Goal: Information Seeking & Learning: Learn about a topic

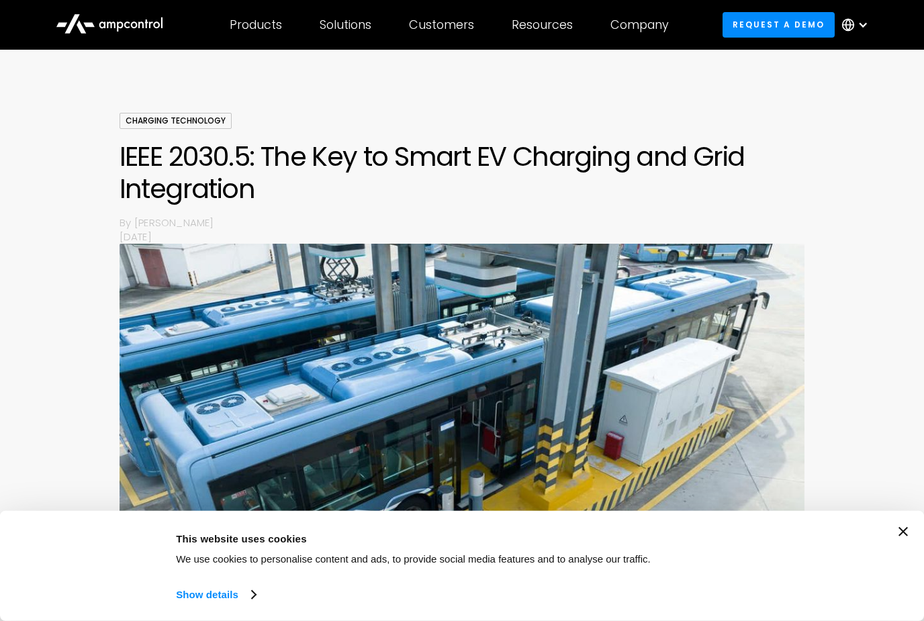
scroll to position [72, 0]
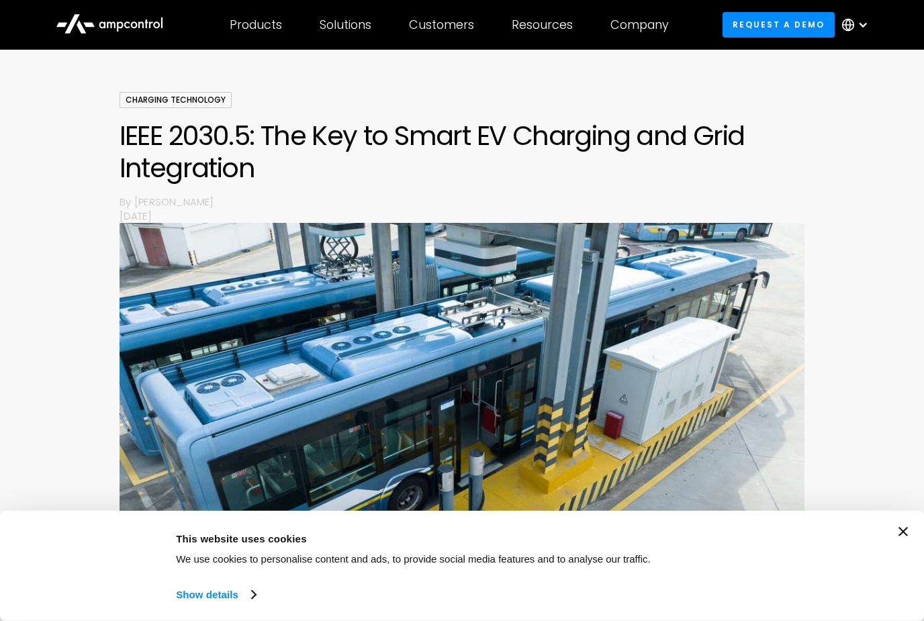
click at [902, 537] on icon "Close banner" at bounding box center [903, 531] width 9 height 9
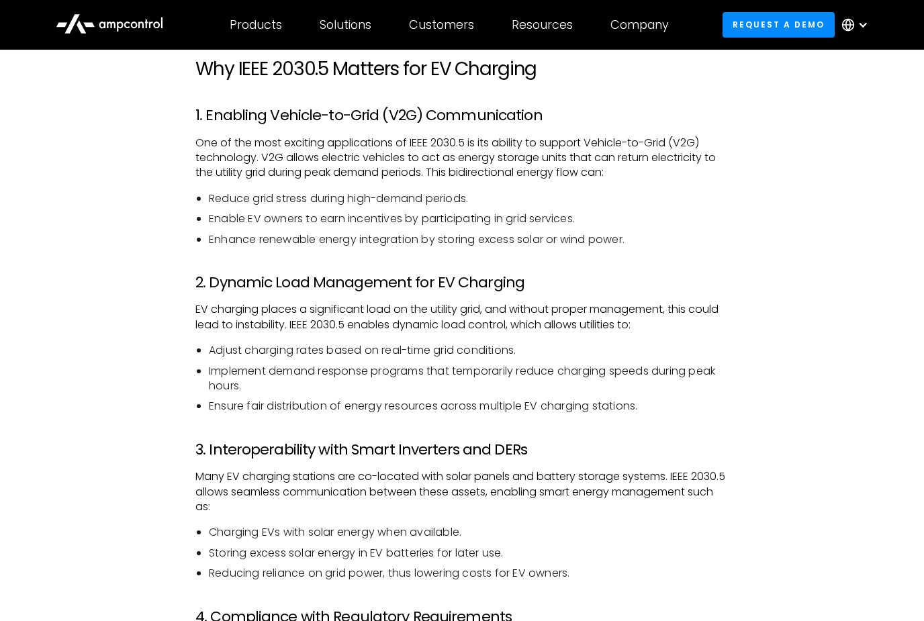
scroll to position [1284, 0]
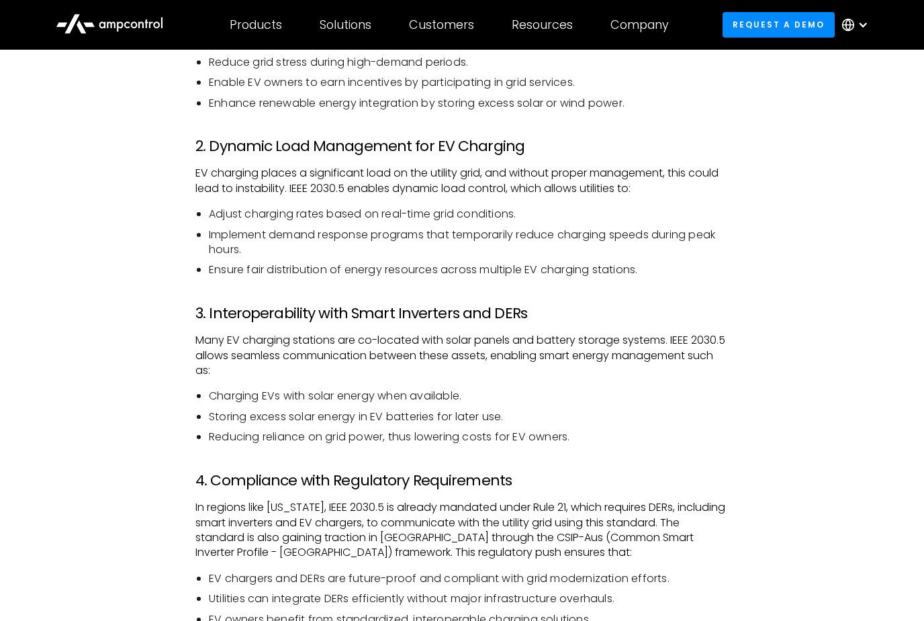
scroll to position [1420, 0]
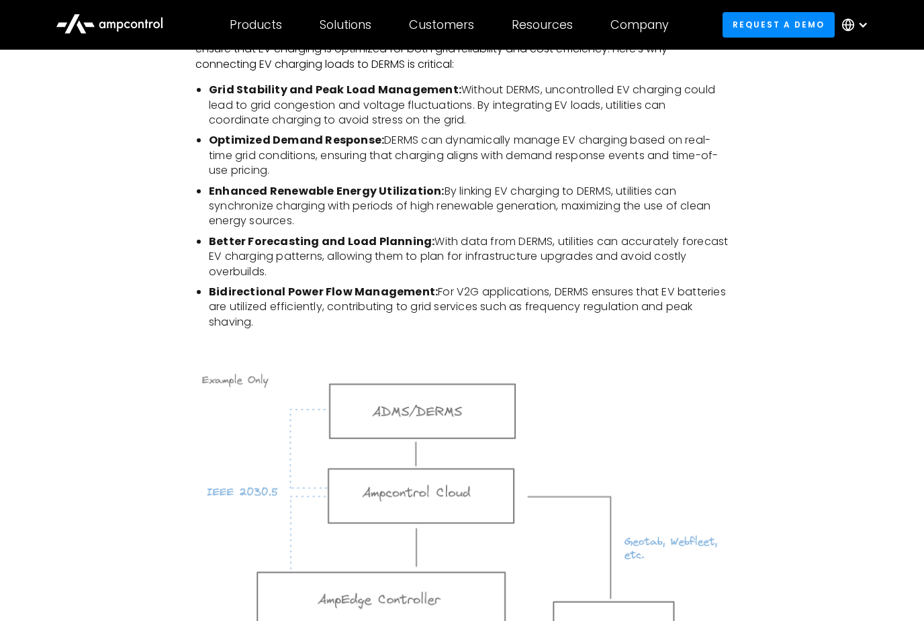
scroll to position [2117, 0]
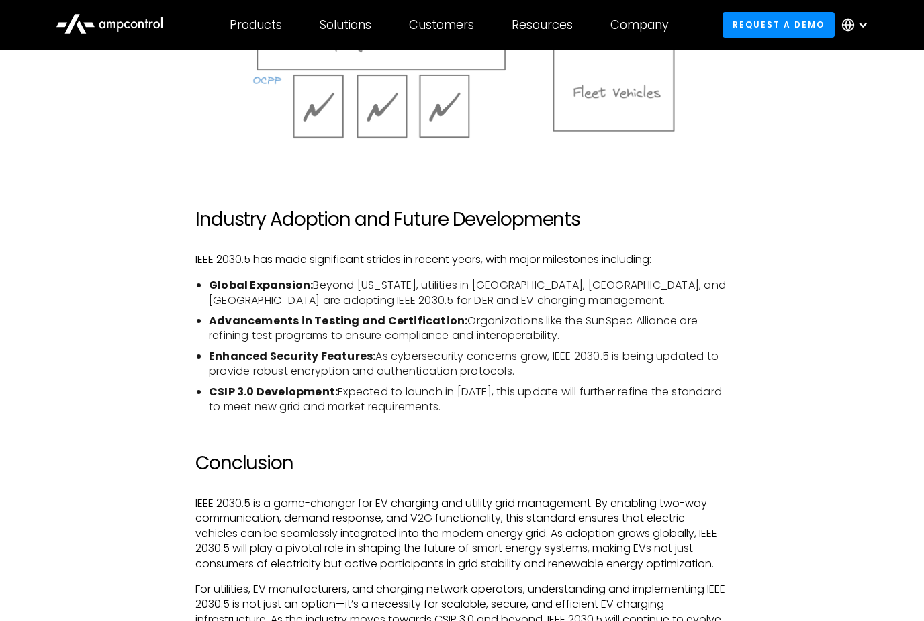
scroll to position [2674, 0]
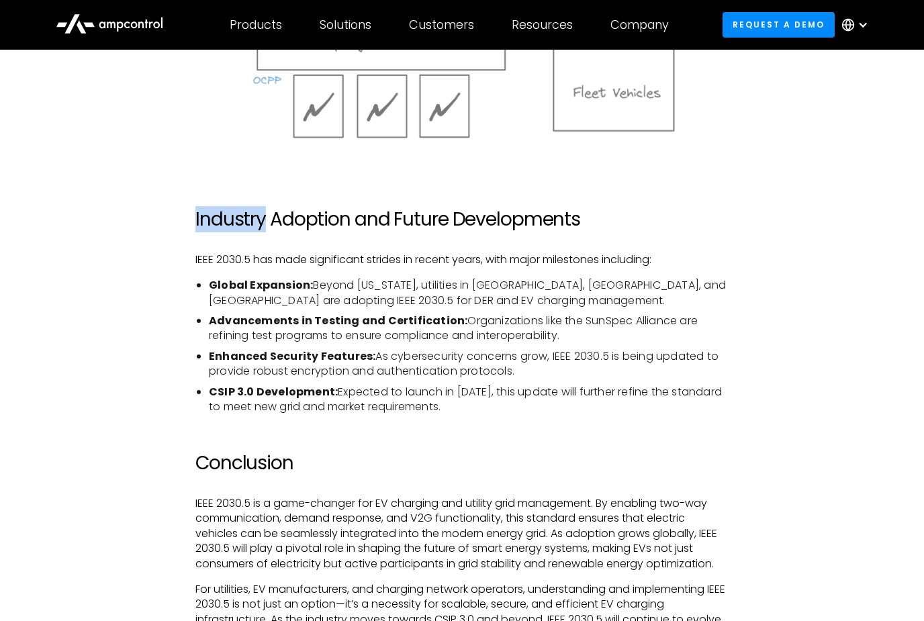
scroll to position [2673, 0]
